Goal: Task Accomplishment & Management: Manage account settings

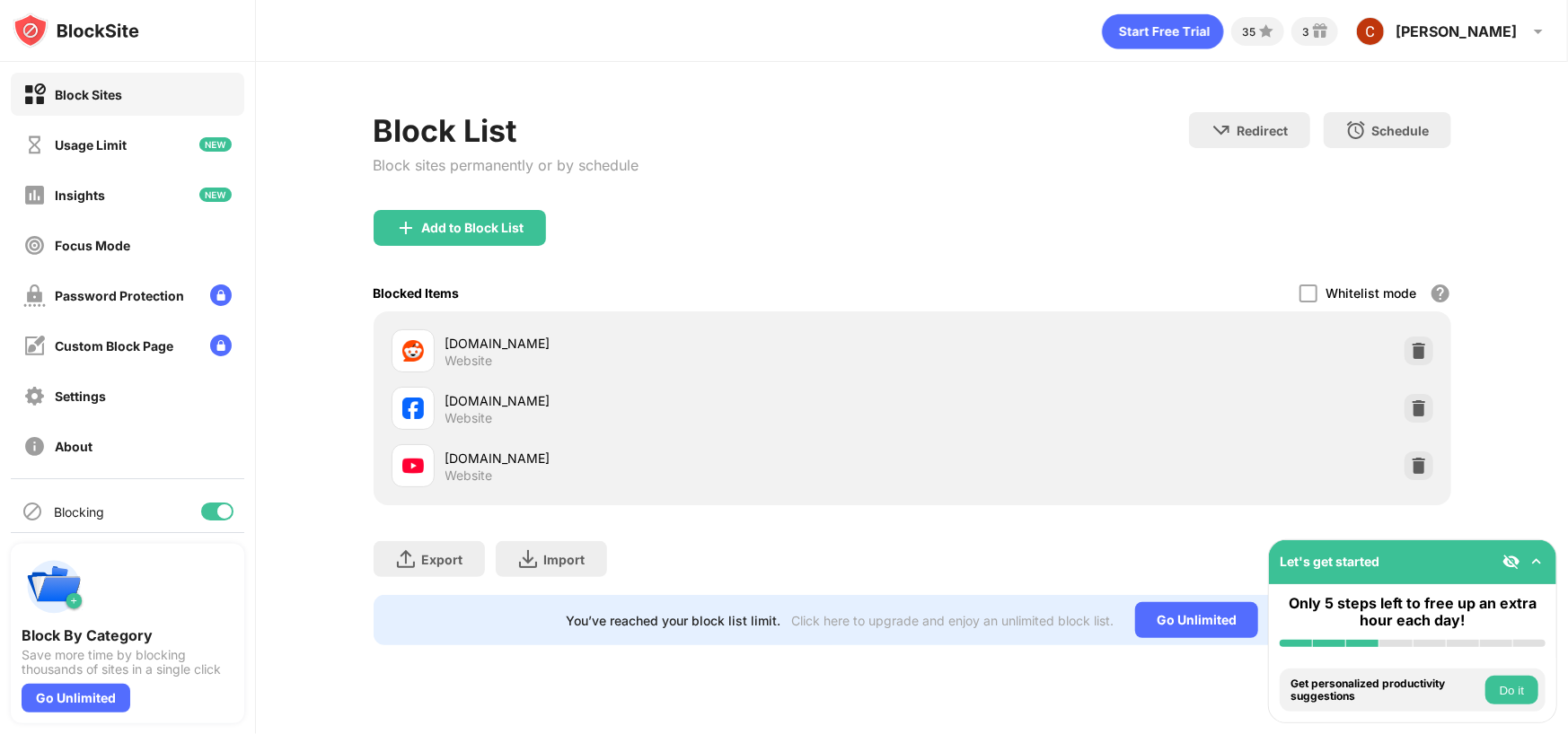
click at [201, 512] on div at bounding box center [217, 511] width 33 height 18
click at [1513, 685] on button "Do it" at bounding box center [1512, 690] width 53 height 29
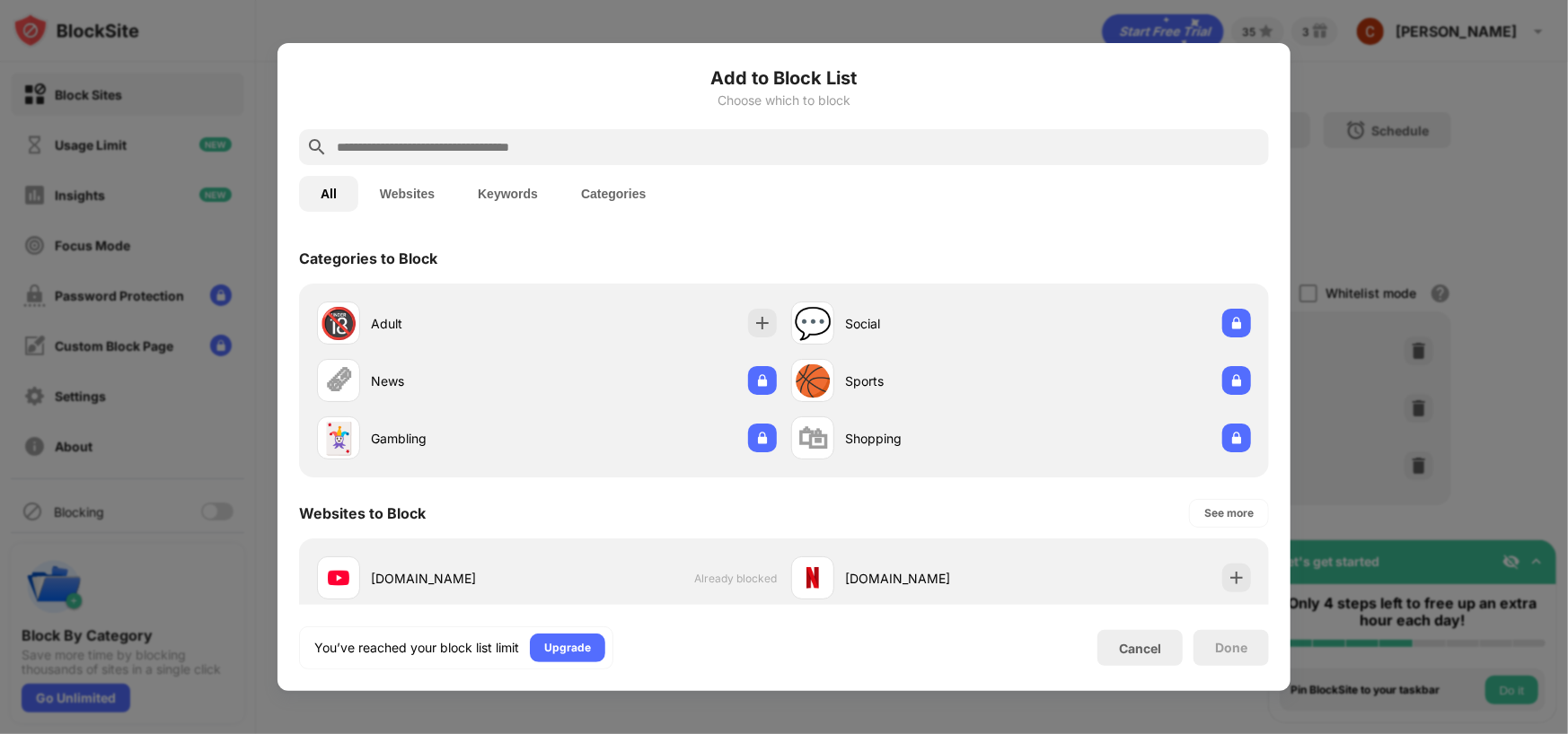
drag, startPoint x: 145, startPoint y: 488, endPoint x: 163, endPoint y: 505, distance: 24.8
click at [146, 487] on div at bounding box center [784, 367] width 1568 height 734
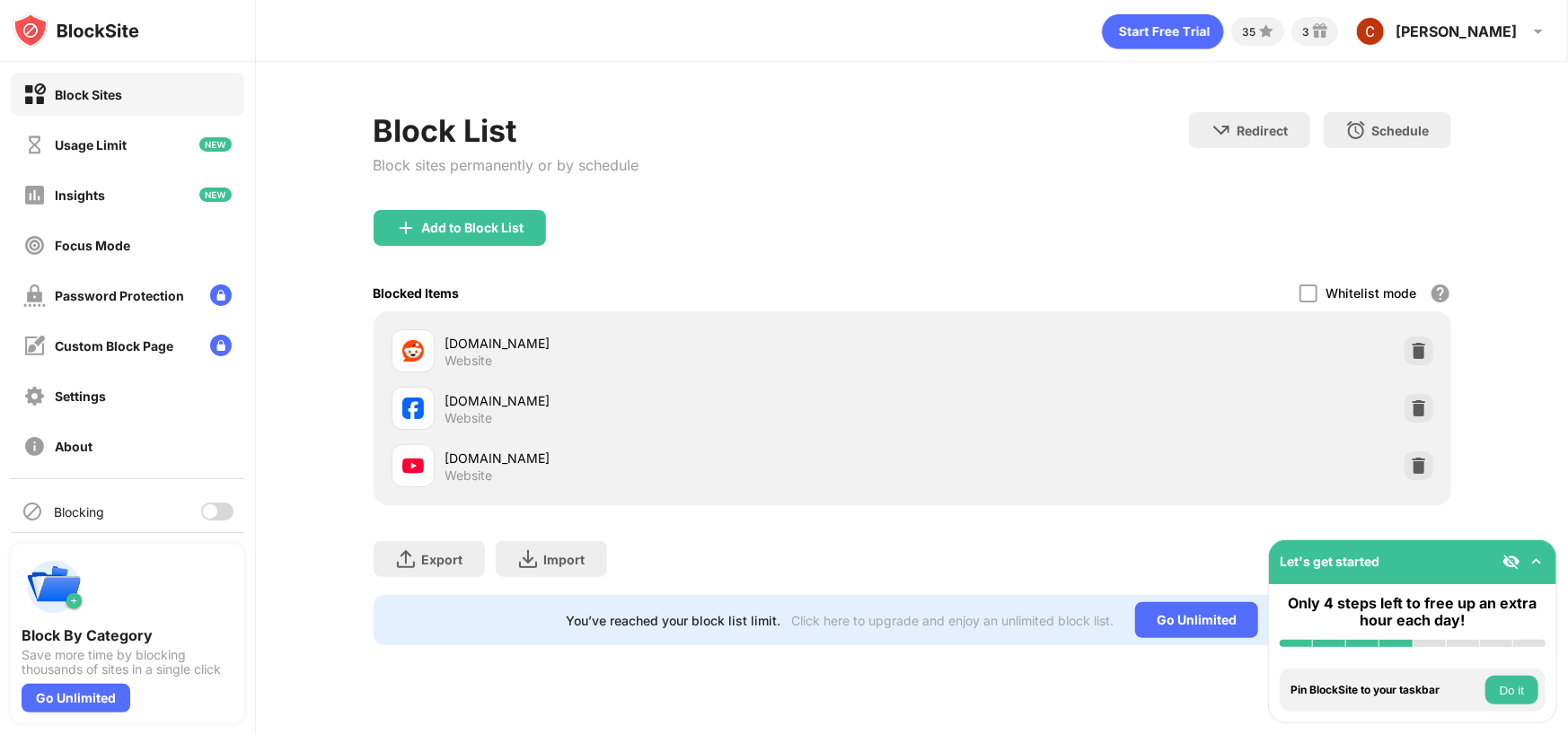
click at [203, 509] on div at bounding box center [210, 511] width 15 height 15
